Goal: Navigation & Orientation: Understand site structure

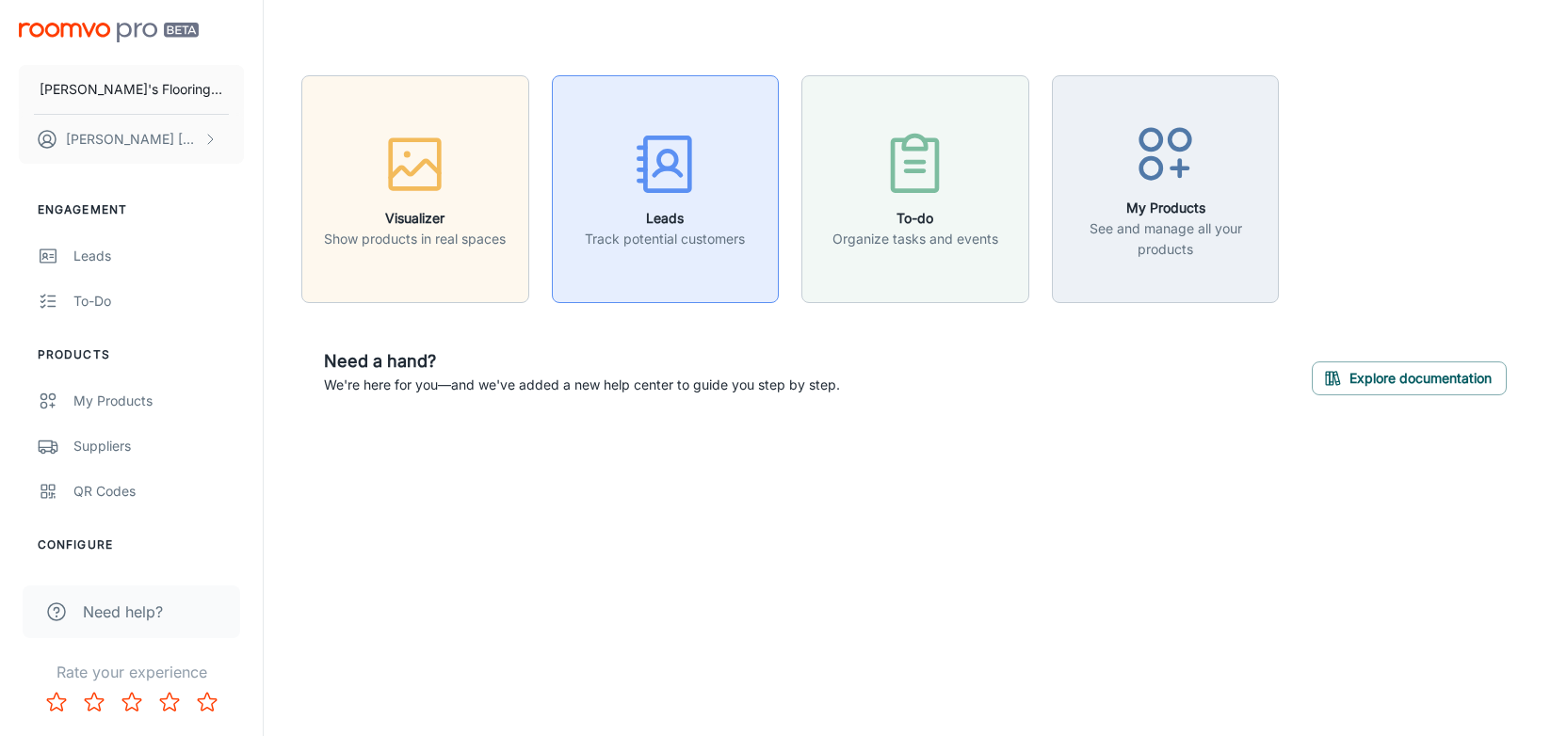
click at [662, 162] on icon "button" at bounding box center [665, 164] width 71 height 71
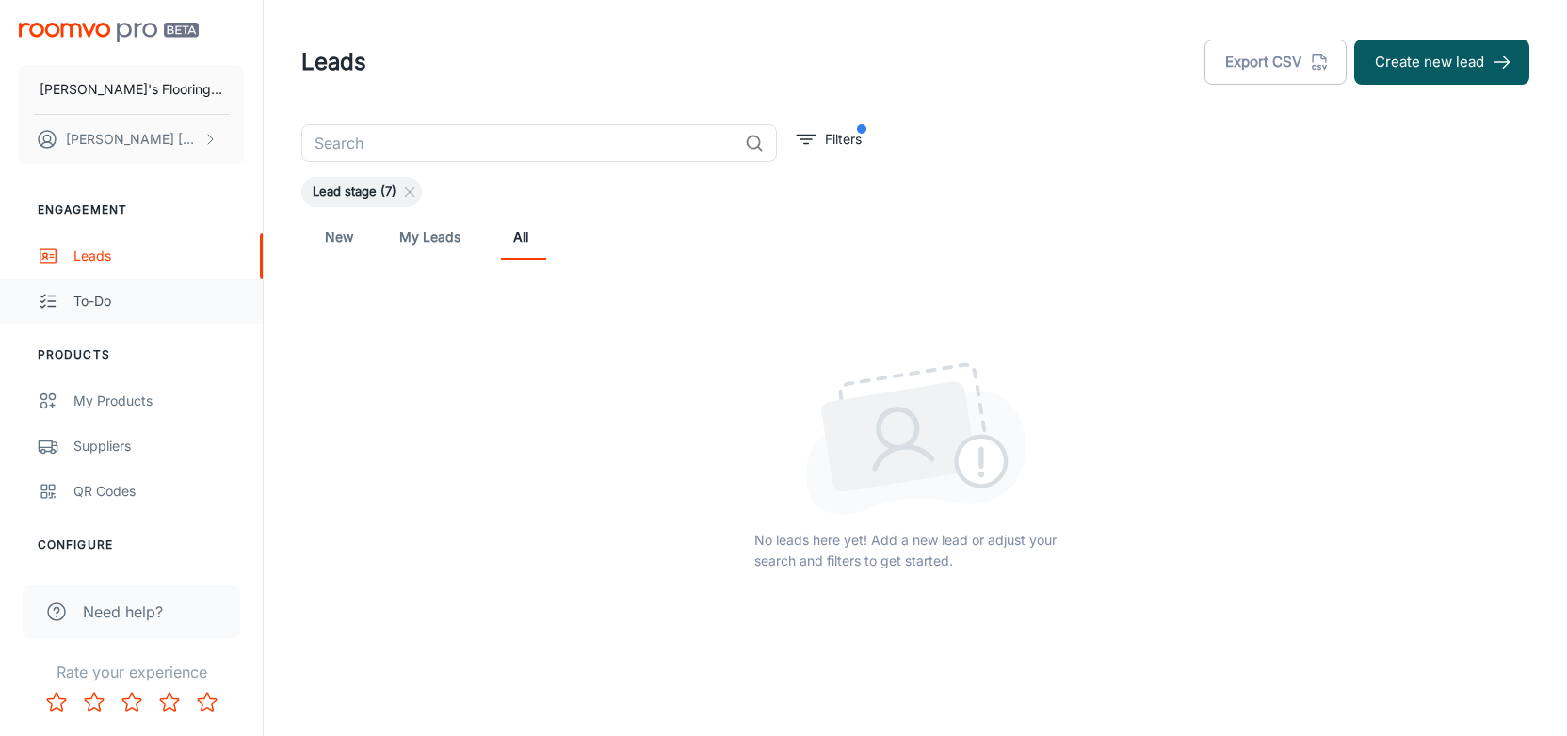
click at [80, 307] on div "To-do" at bounding box center [158, 301] width 170 height 21
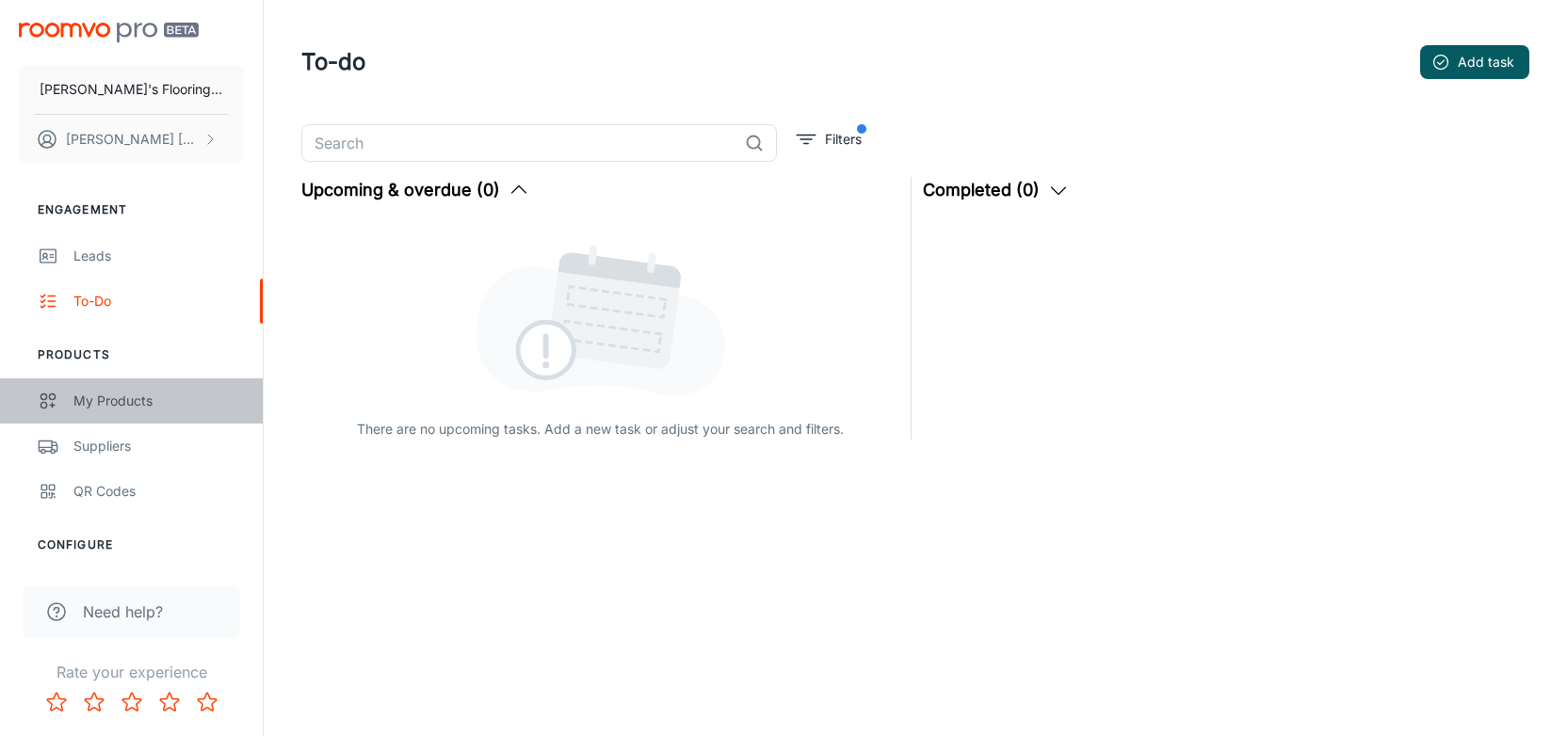
click at [114, 398] on div "My Products" at bounding box center [158, 401] width 170 height 21
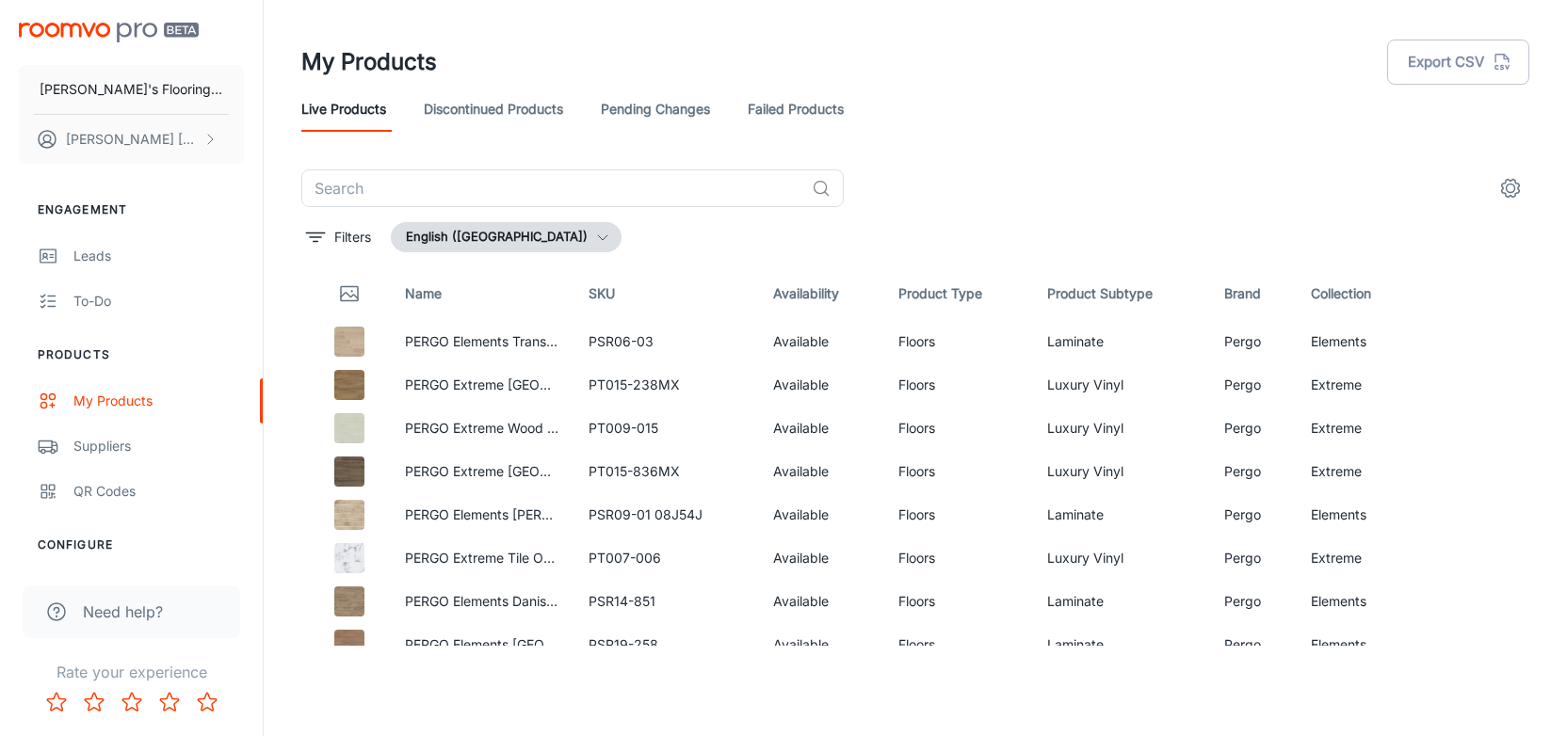
scroll to position [539, 0]
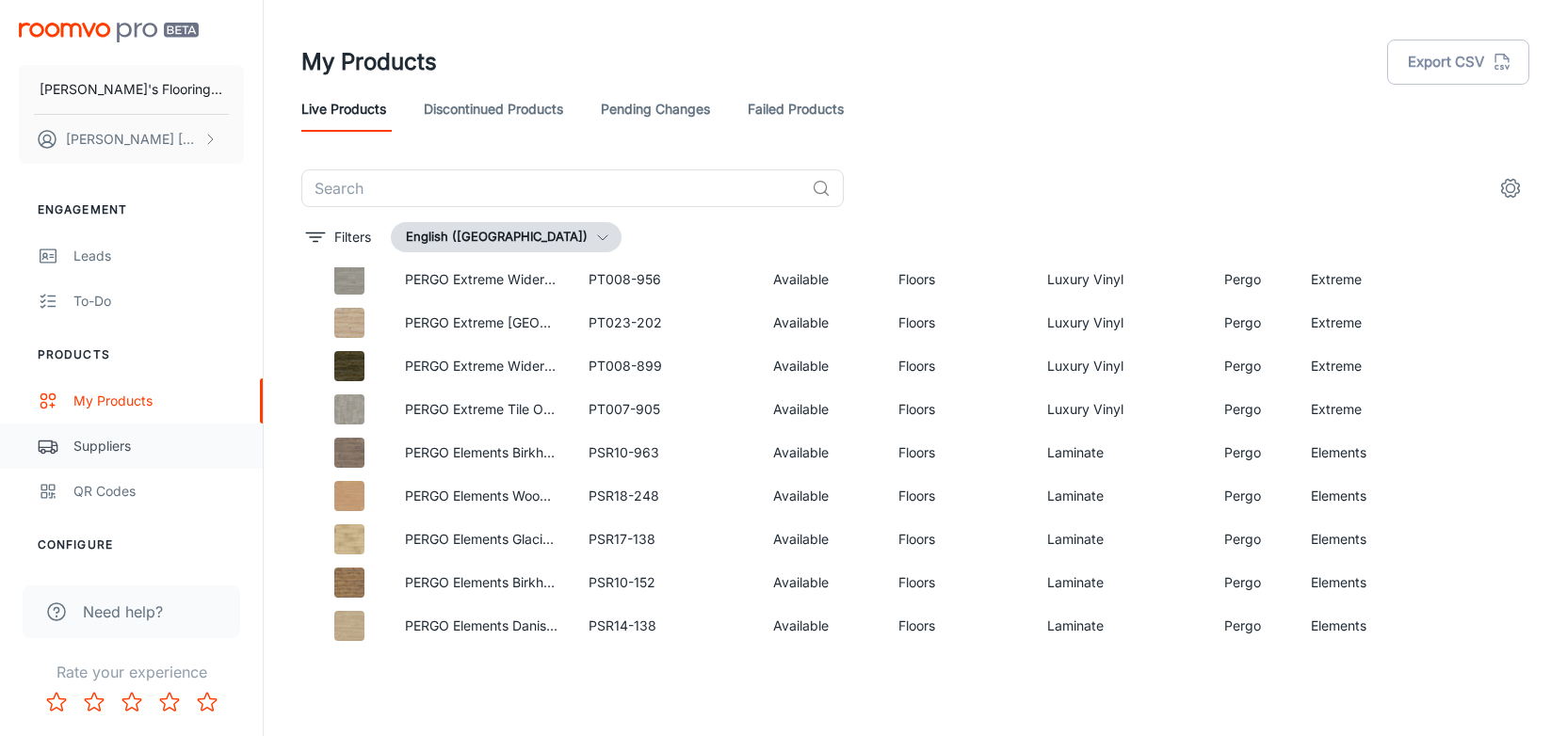
click at [126, 447] on div "Suppliers" at bounding box center [158, 446] width 170 height 21
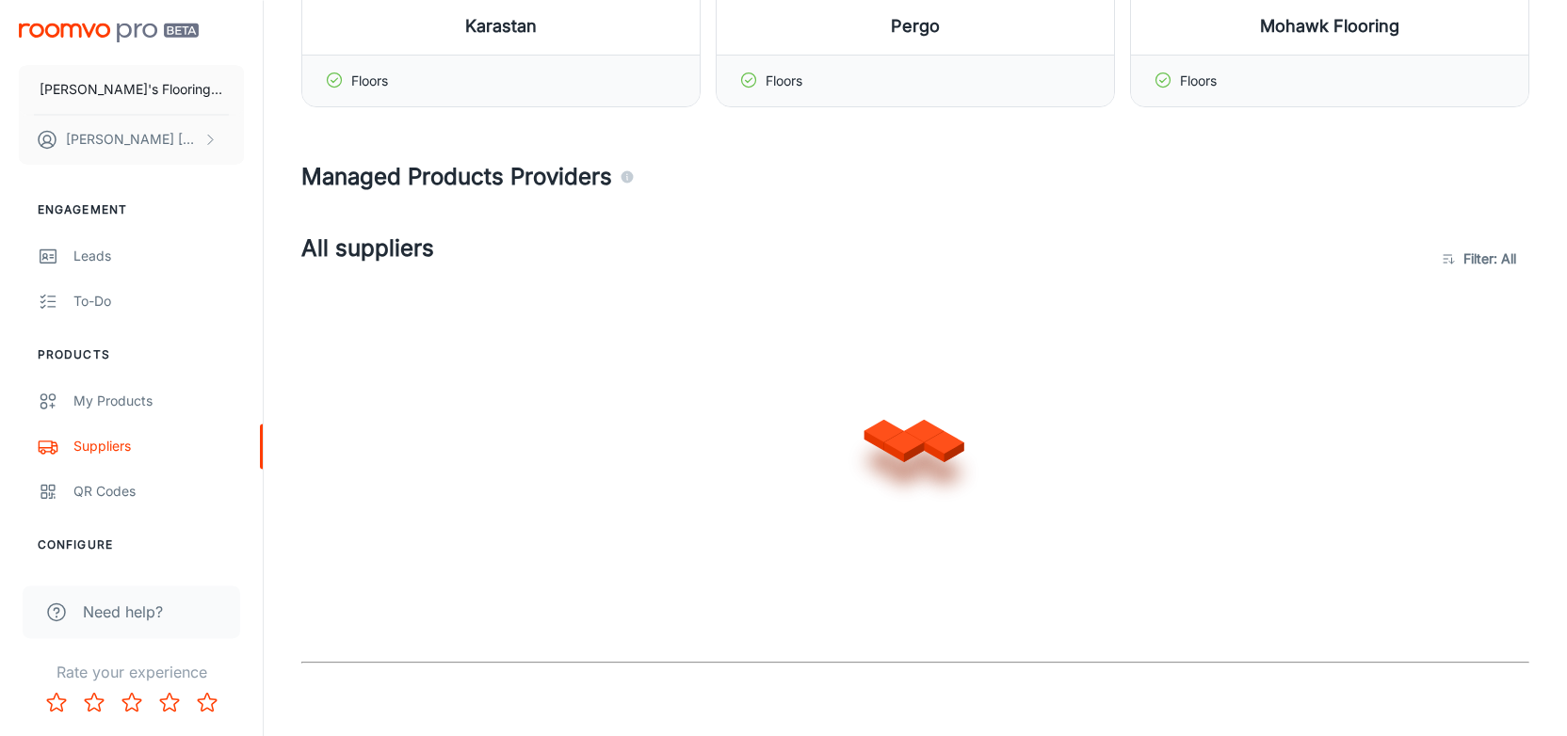
scroll to position [294, 0]
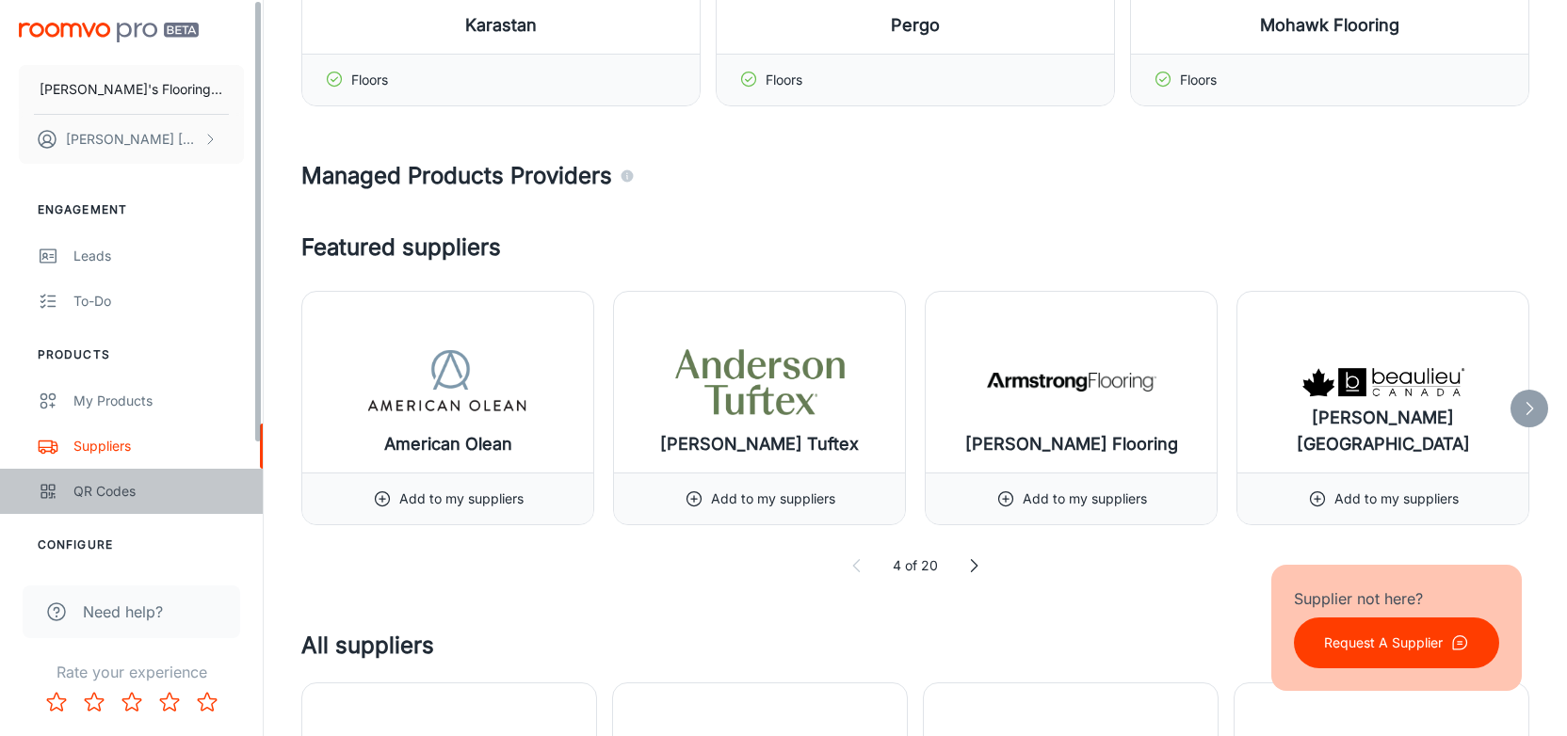
click at [132, 488] on div "QR Codes" at bounding box center [158, 491] width 170 height 21
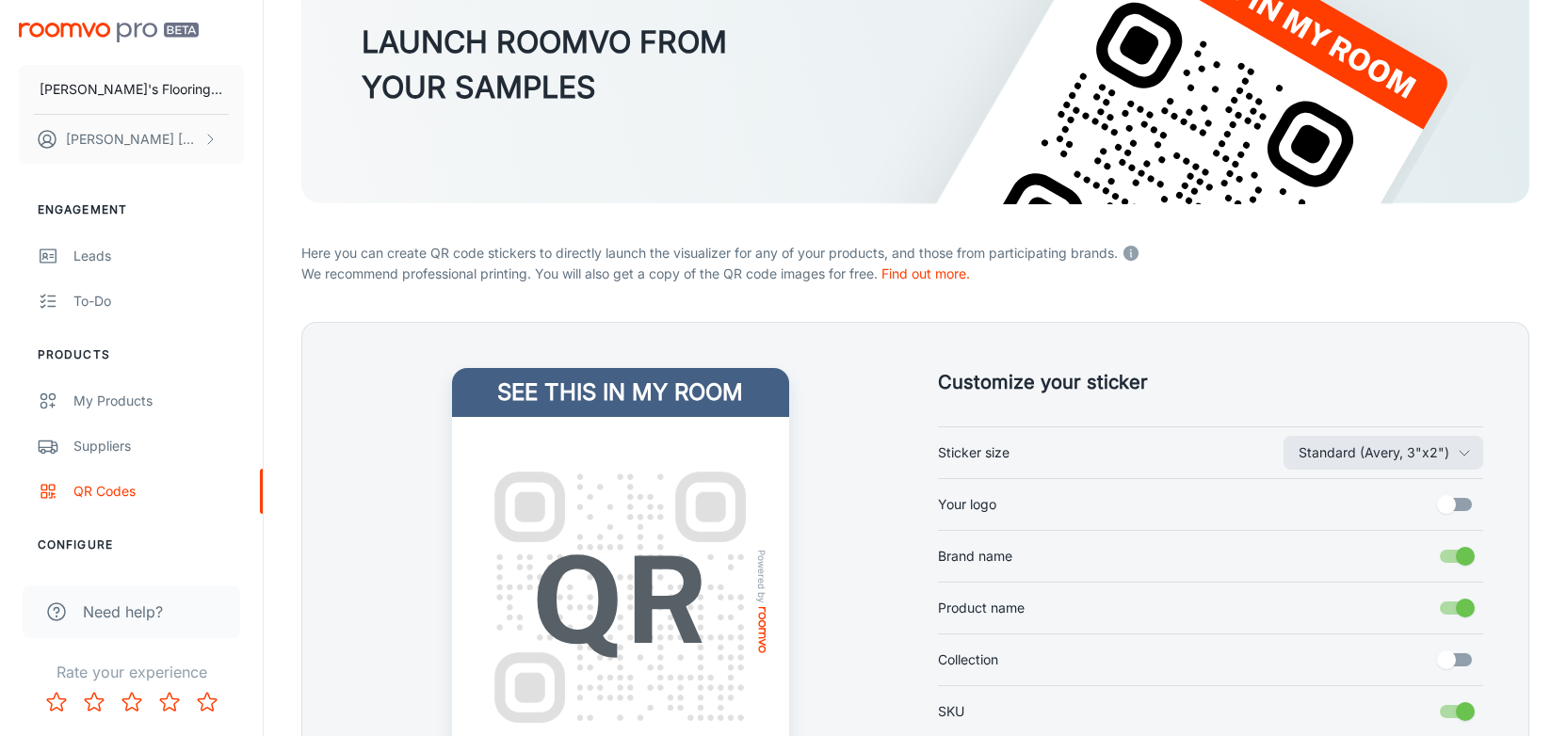
scroll to position [150, 0]
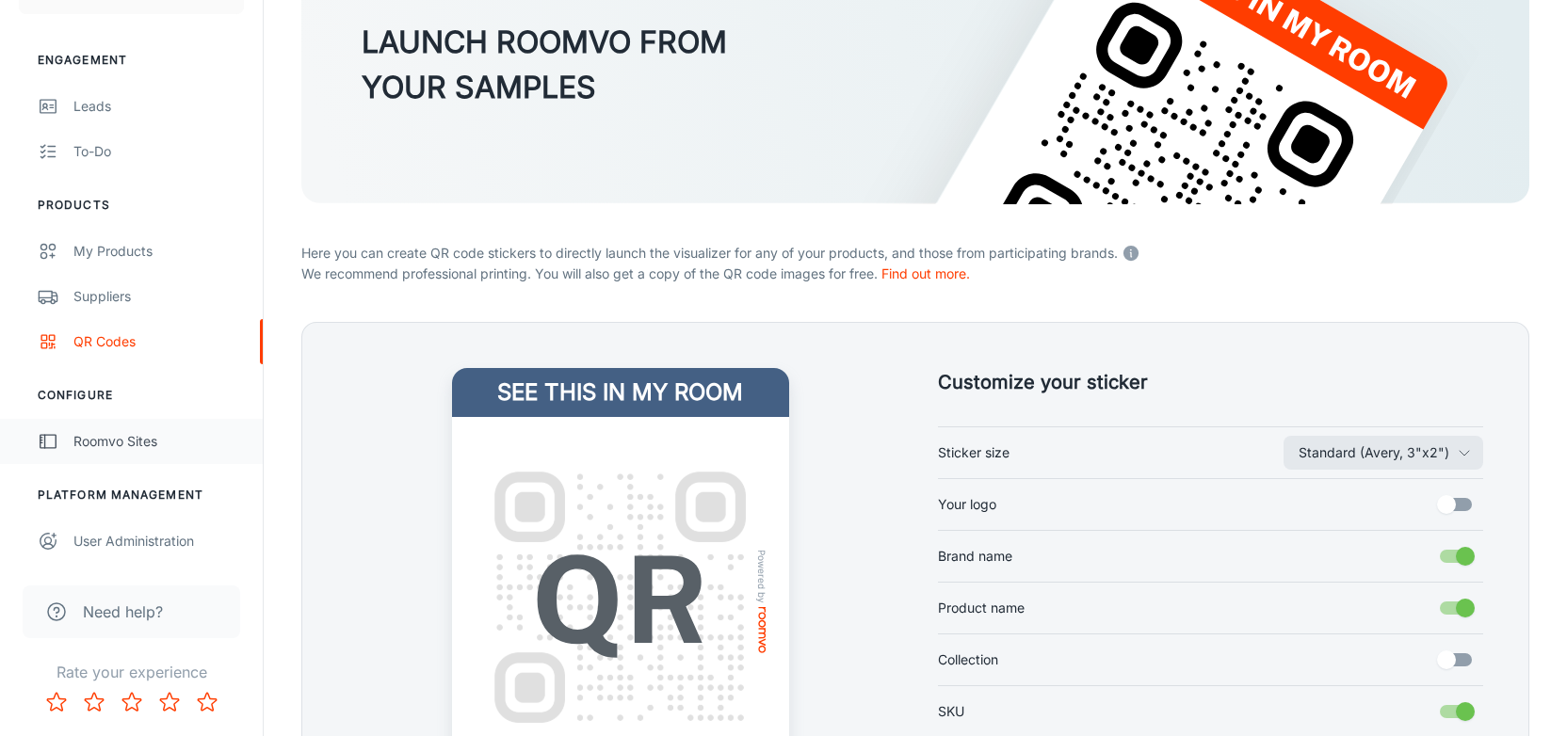
click at [106, 440] on div "Roomvo Sites" at bounding box center [158, 441] width 170 height 21
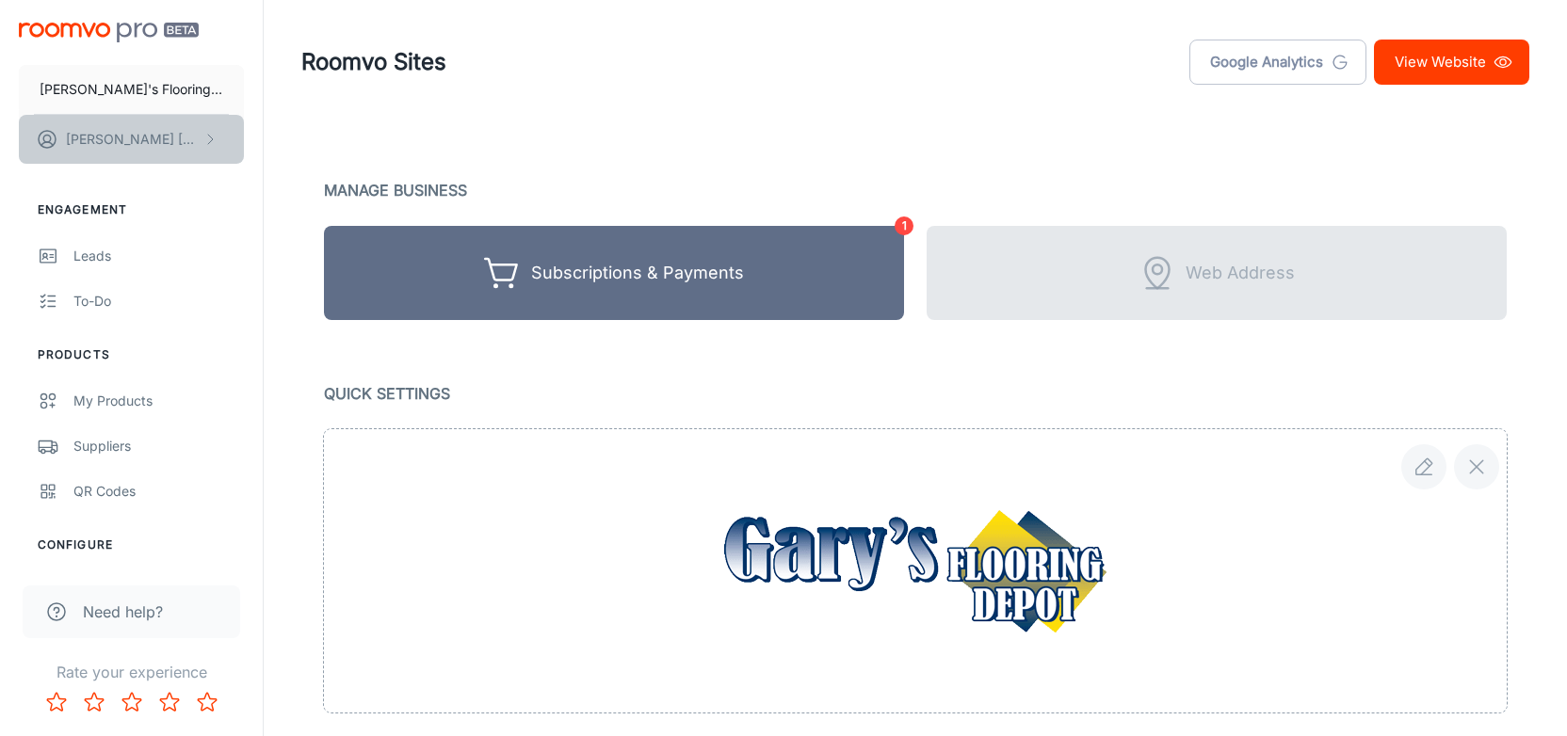
click at [66, 132] on p "[PERSON_NAME]" at bounding box center [132, 139] width 133 height 21
click at [89, 266] on div at bounding box center [783, 368] width 1567 height 736
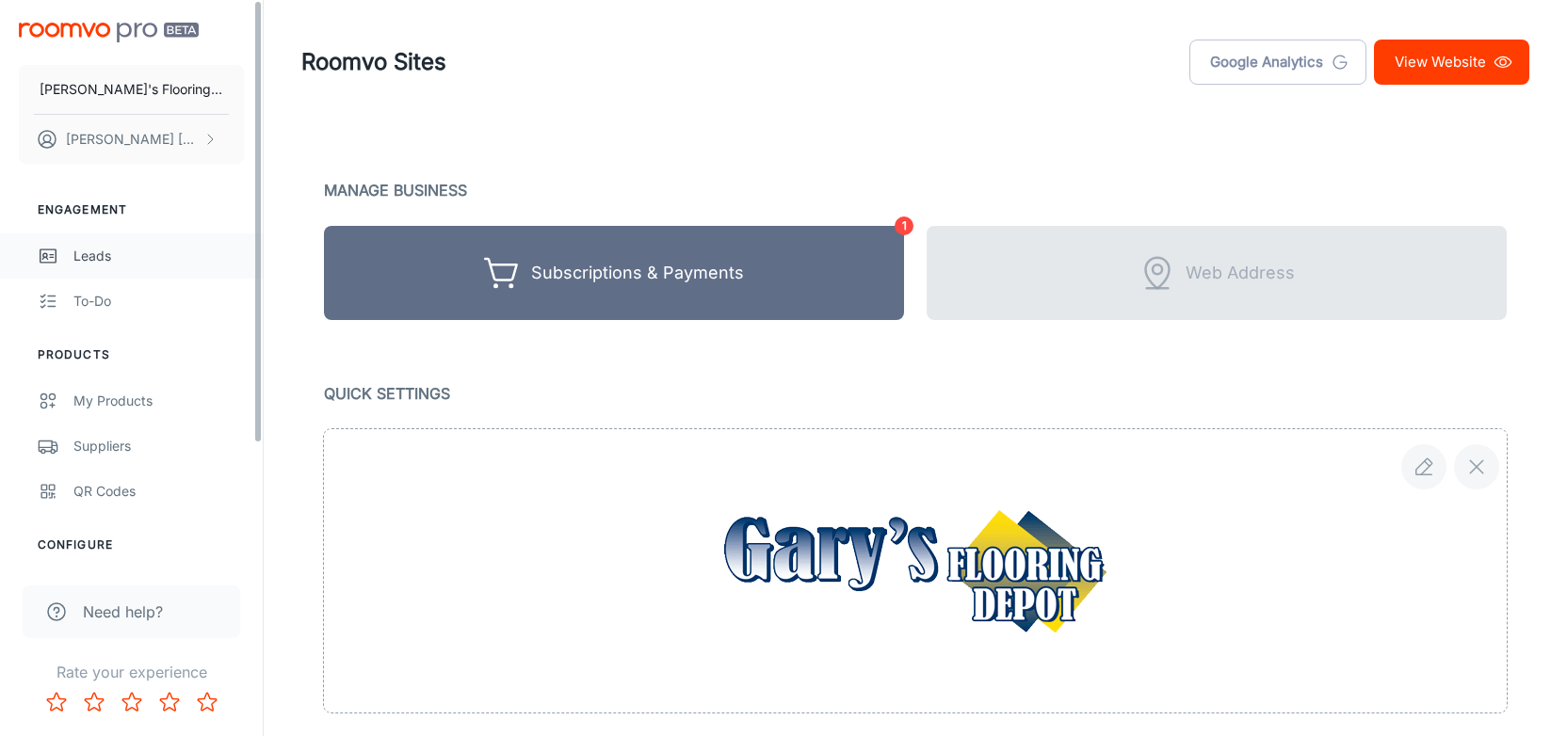
click at [89, 253] on div "Leads" at bounding box center [158, 256] width 170 height 21
